Goal: Task Accomplishment & Management: Manage account settings

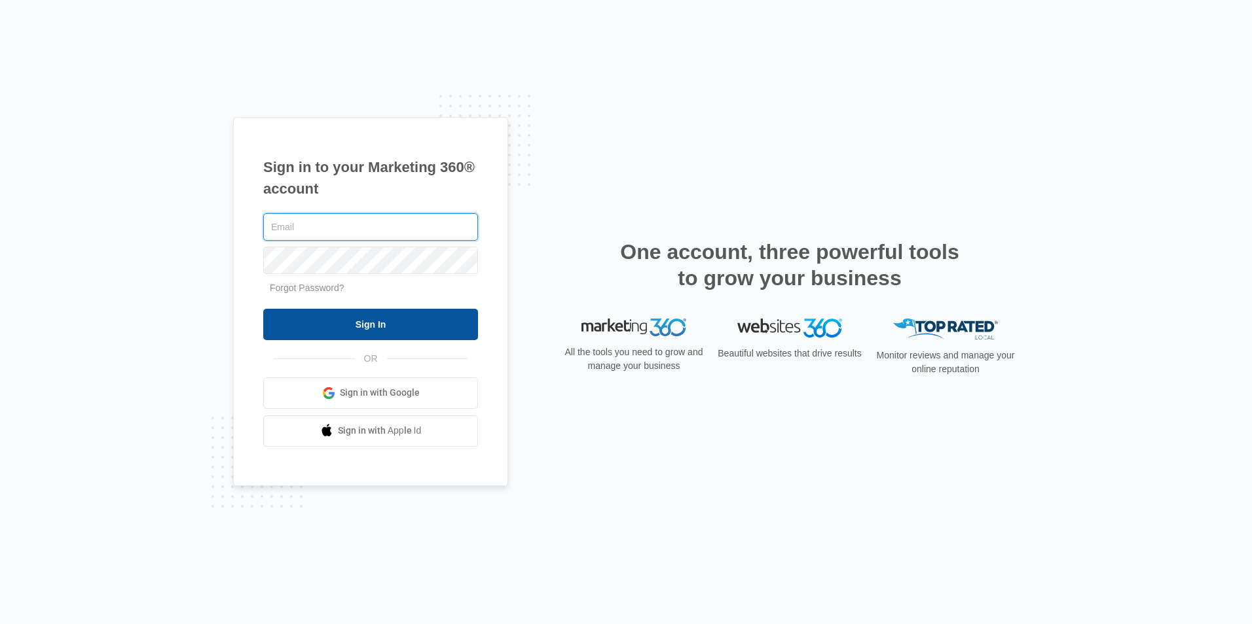
type input "[PERSON_NAME][EMAIL_ADDRESS][DOMAIN_NAME]"
click at [380, 327] on input "Sign In" at bounding box center [370, 324] width 215 height 31
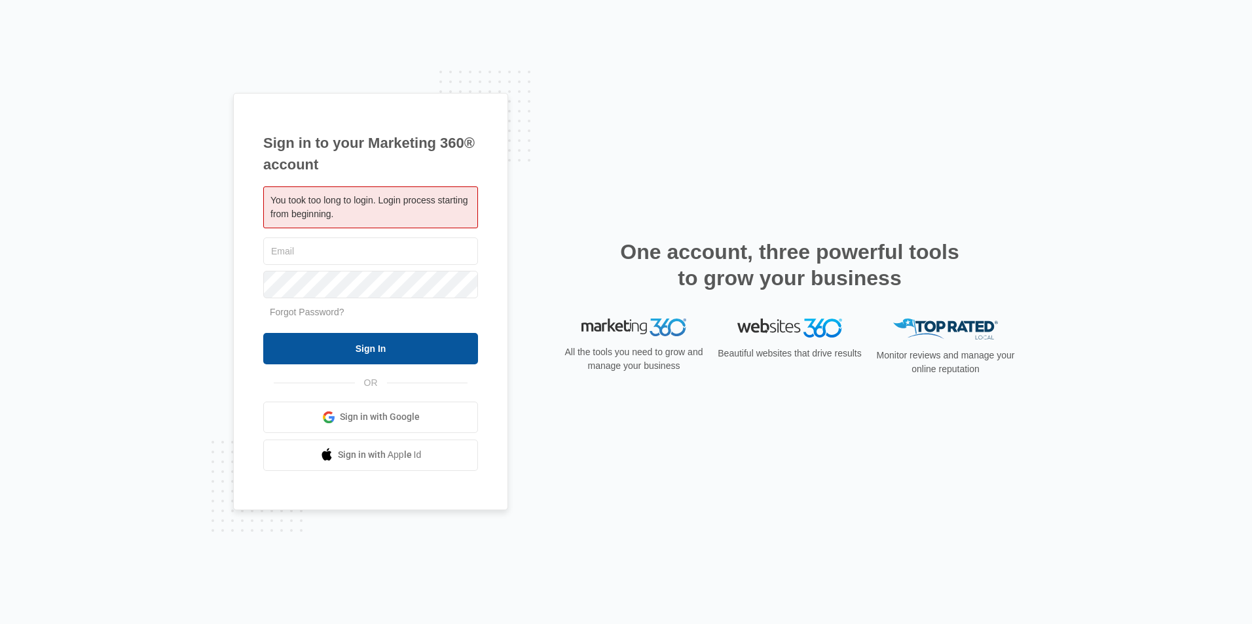
type input "[PERSON_NAME][EMAIL_ADDRESS][DOMAIN_NAME]"
click at [396, 353] on input "Sign In" at bounding box center [370, 348] width 215 height 31
